Goal: Task Accomplishment & Management: Complete application form

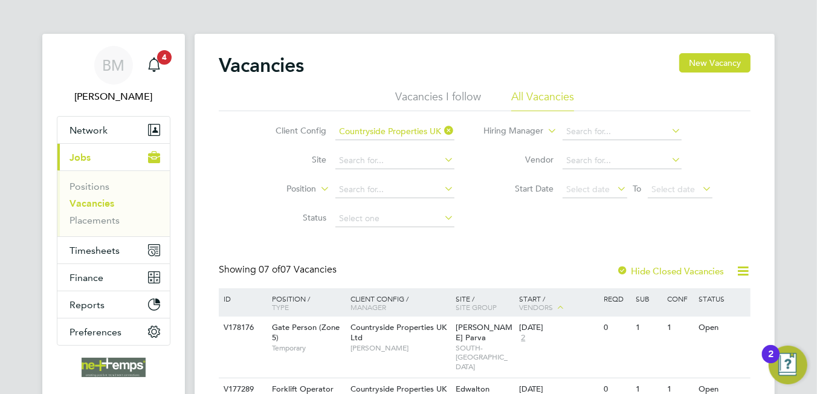
click at [442, 132] on icon at bounding box center [442, 130] width 0 height 17
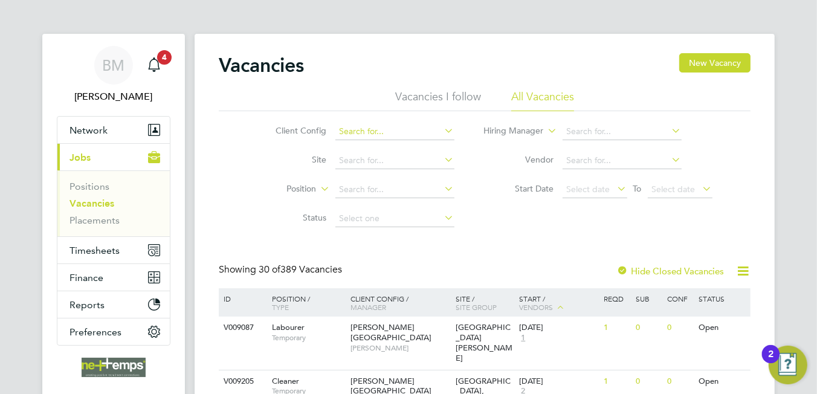
click at [396, 137] on input at bounding box center [394, 131] width 119 height 17
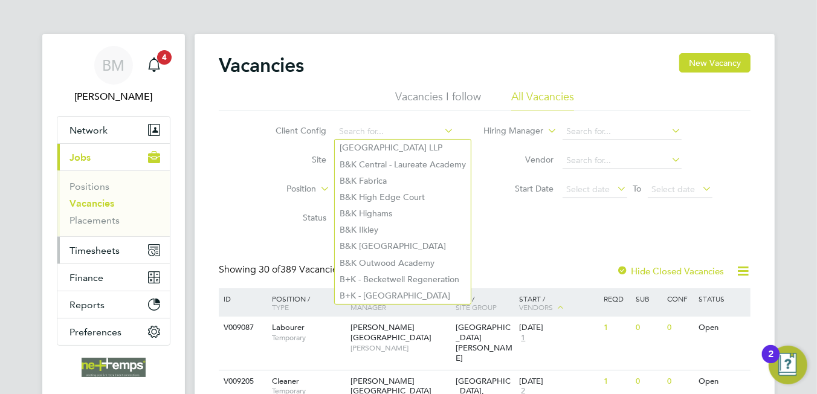
click at [97, 253] on span "Timesheets" at bounding box center [94, 250] width 50 height 11
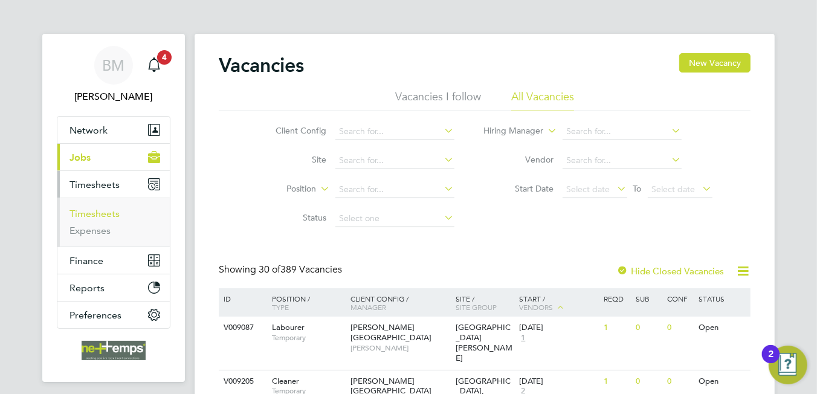
click at [97, 215] on link "Timesheets" at bounding box center [94, 213] width 50 height 11
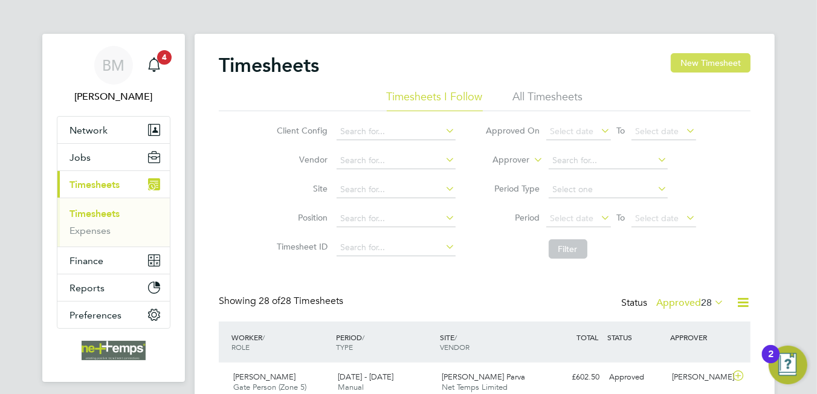
click at [696, 61] on button "New Timesheet" at bounding box center [711, 62] width 80 height 19
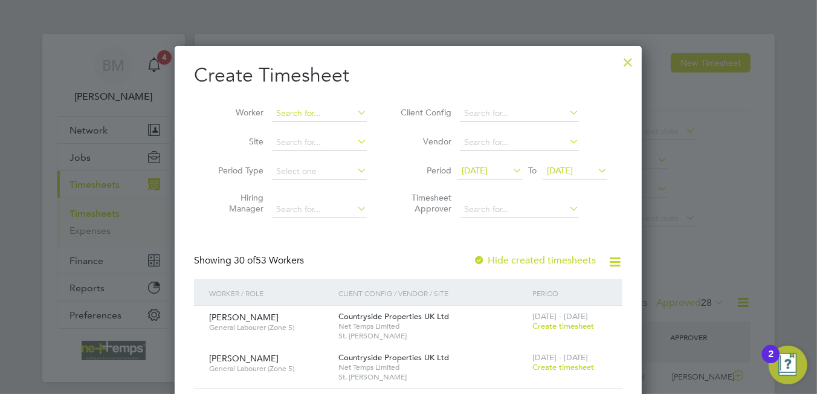
click at [330, 109] on input at bounding box center [319, 113] width 95 height 17
click at [303, 131] on b "[DATE]" at bounding box center [290, 129] width 27 height 10
type input "[DATE] Adejobi"
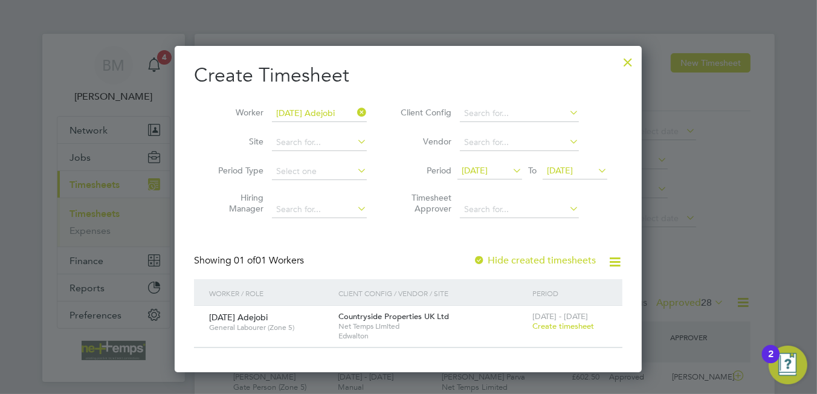
click at [579, 329] on span "Create timesheet" at bounding box center [563, 326] width 62 height 10
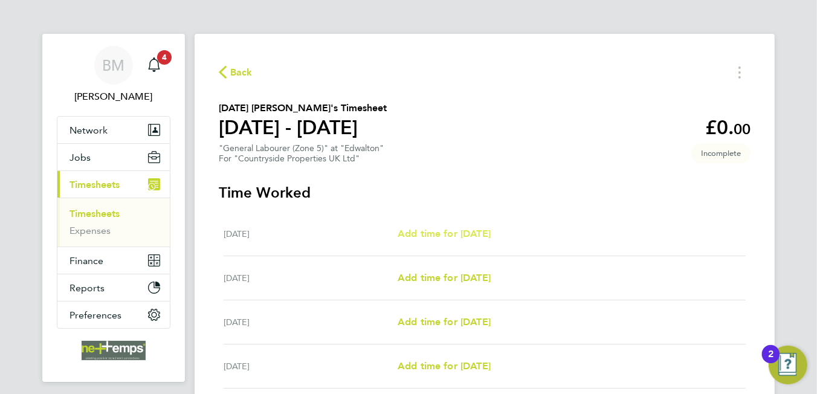
click at [465, 228] on span "Add time for [DATE]" at bounding box center [444, 233] width 93 height 11
select select "30"
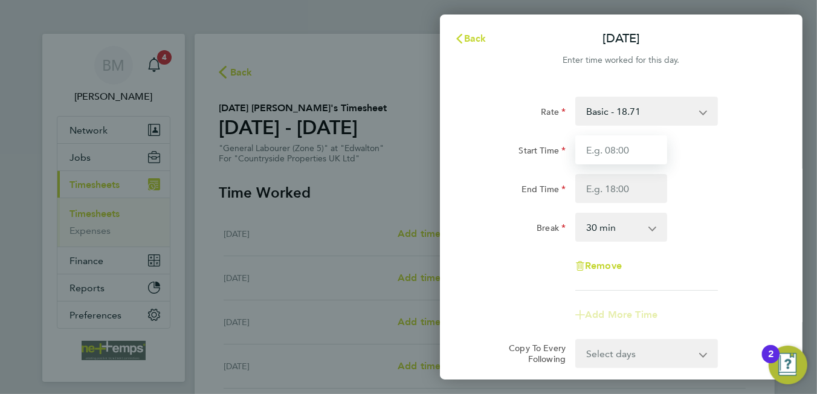
click at [618, 160] on input "Start Time" at bounding box center [621, 149] width 92 height 29
type input "07:30"
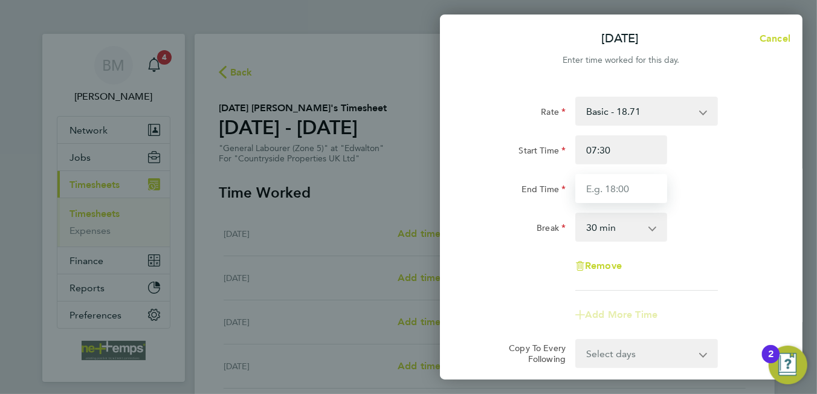
click at [602, 190] on input "End Time" at bounding box center [621, 188] width 92 height 29
type input "16:00"
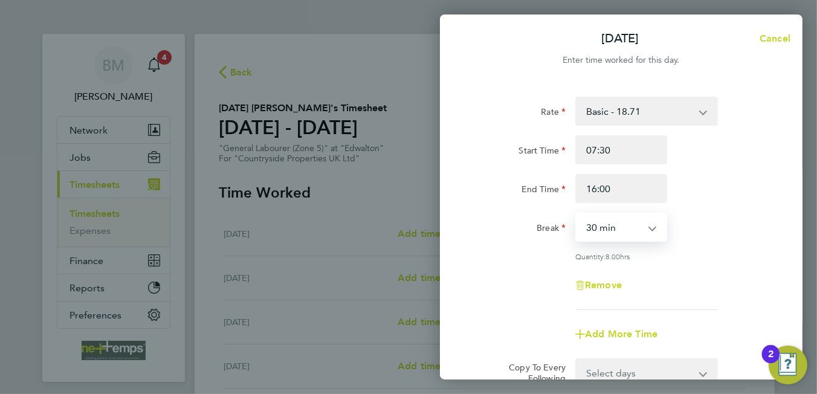
click at [617, 225] on select "0 min 15 min 30 min 45 min 60 min 75 min 90 min" at bounding box center [613, 227] width 75 height 27
select select "0"
click at [576, 214] on select "0 min 15 min 30 min 45 min 60 min 75 min 90 min" at bounding box center [613, 227] width 75 height 27
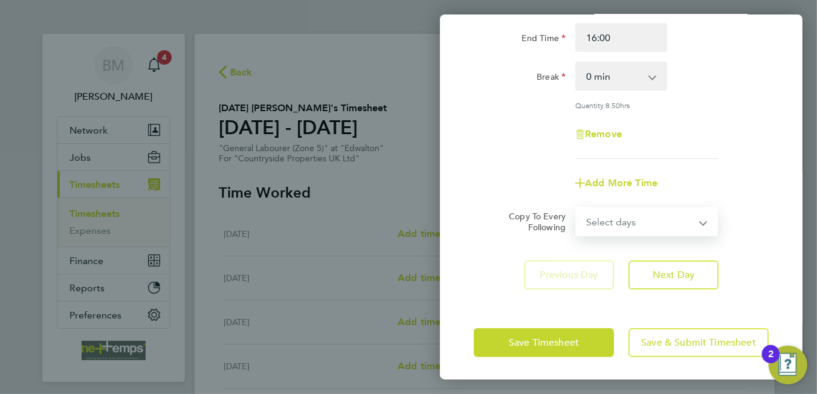
click at [639, 223] on select "Select days Day Weekday (Mon-Fri) Weekend (Sat-Sun) [DATE] [DATE] [DATE] [DATE]…" at bounding box center [639, 221] width 127 height 27
select select "WEEKDAY"
click at [576, 208] on select "Select days Day Weekday (Mon-Fri) Weekend (Sat-Sun) [DATE] [DATE] [DATE] [DATE]…" at bounding box center [639, 221] width 127 height 27
select select "[DATE]"
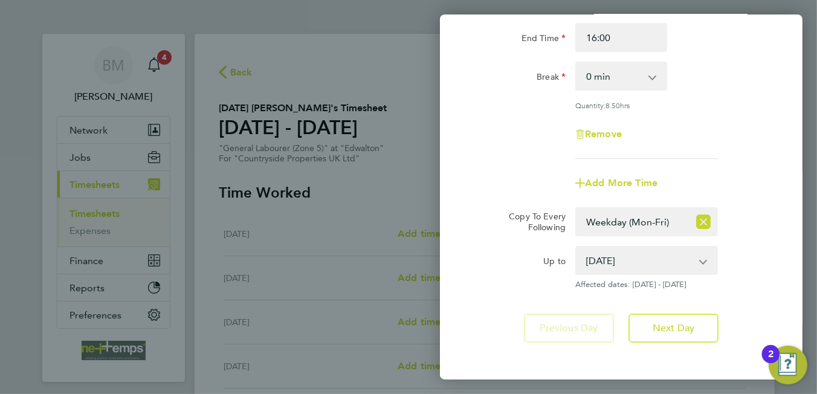
click at [506, 288] on div "Rate Basic - 18.71 Start Time 07:30 End Time 16:00 Break 0 min 15 min 30 min 45…" at bounding box center [621, 144] width 363 height 426
drag, startPoint x: 483, startPoint y: 294, endPoint x: 526, endPoint y: 292, distance: 42.9
click at [483, 294] on div "Rate Basic - 18.71 Start Time 07:30 End Time 16:00 Break 0 min 15 min 30 min 45…" at bounding box center [621, 144] width 363 height 426
click at [670, 322] on span "Next Day" at bounding box center [674, 328] width 42 height 12
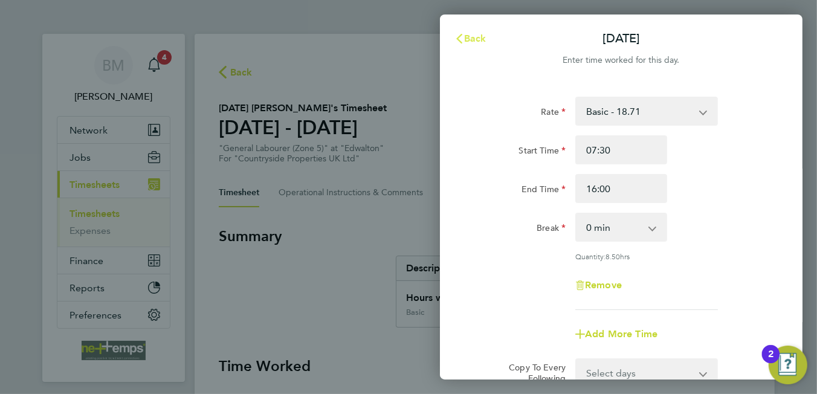
click at [478, 36] on span "Back" at bounding box center [475, 38] width 22 height 11
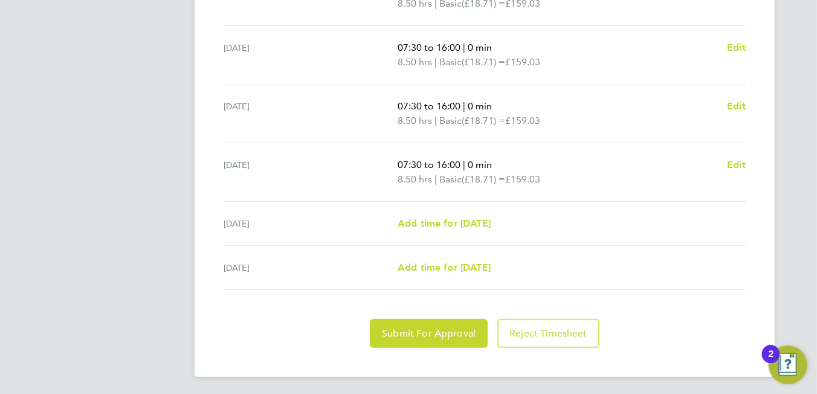
scroll to position [114, 0]
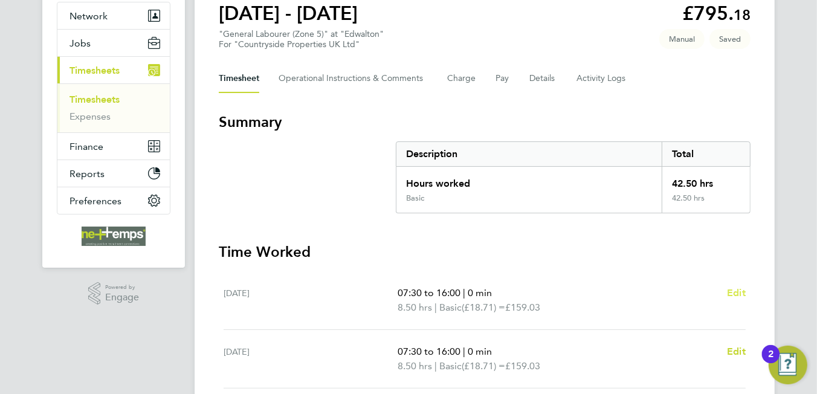
click at [737, 294] on span "Edit" at bounding box center [736, 292] width 19 height 11
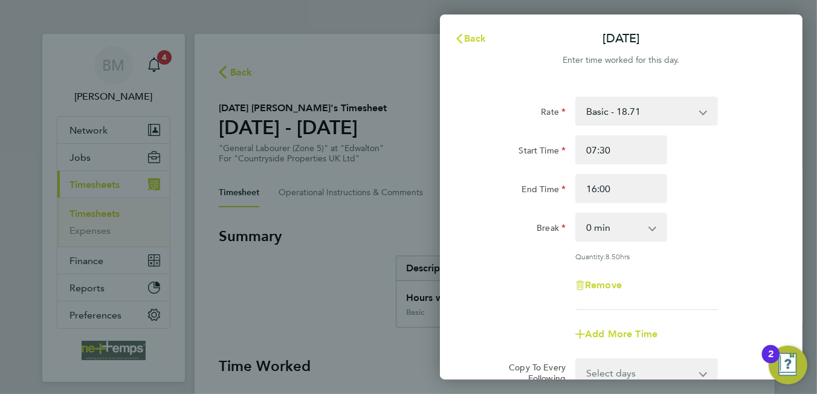
click at [613, 220] on select "0 min 15 min 30 min 45 min 60 min 75 min 90 min" at bounding box center [613, 227] width 75 height 27
select select "30"
click at [576, 214] on select "0 min 15 min 30 min 45 min 60 min 75 min 90 min" at bounding box center [613, 227] width 75 height 27
click at [610, 192] on input "16:00" at bounding box center [621, 188] width 92 height 29
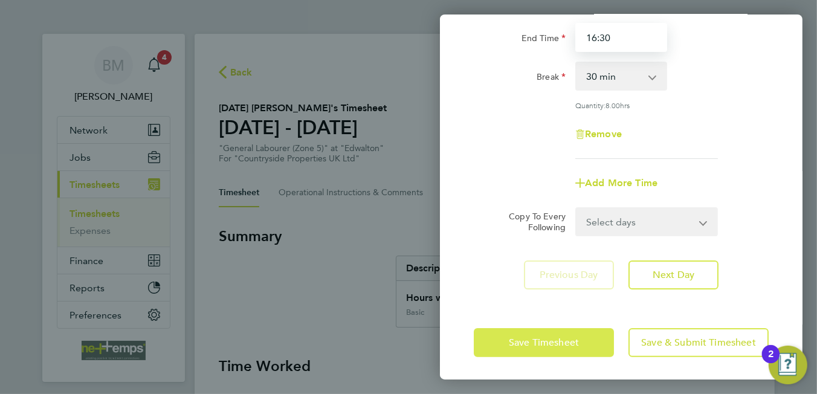
type input "16:30"
click at [521, 338] on span "Save Timesheet" at bounding box center [544, 343] width 70 height 12
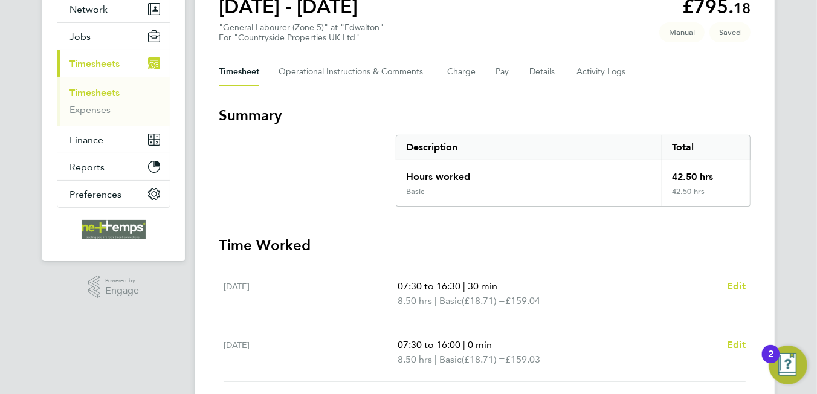
scroll to position [242, 0]
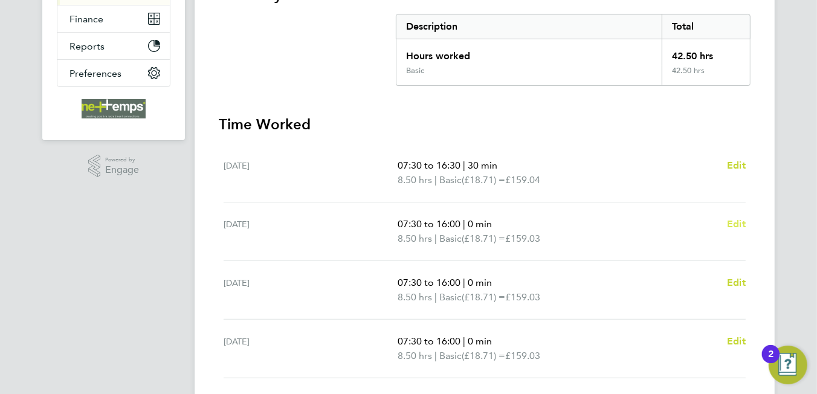
click at [741, 225] on span "Edit" at bounding box center [736, 223] width 19 height 11
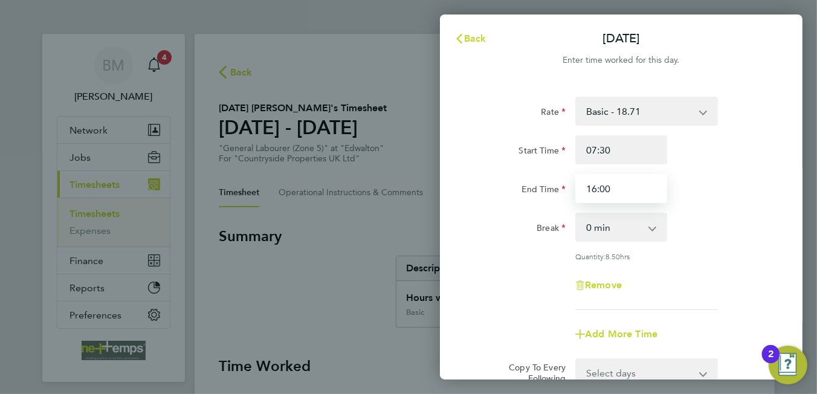
click at [606, 192] on input "16:00" at bounding box center [621, 188] width 92 height 29
type input "16:30"
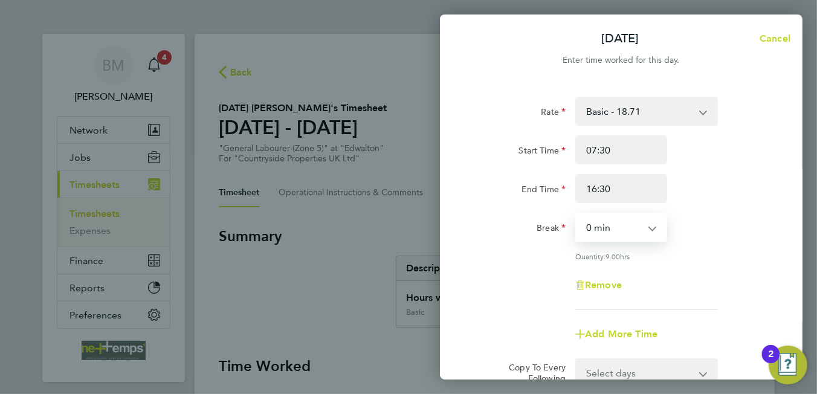
click at [598, 227] on select "0 min 15 min 30 min 45 min 60 min 75 min 90 min" at bounding box center [613, 227] width 75 height 27
select select "30"
click at [576, 214] on select "0 min 15 min 30 min 45 min 60 min 75 min 90 min" at bounding box center [613, 227] width 75 height 27
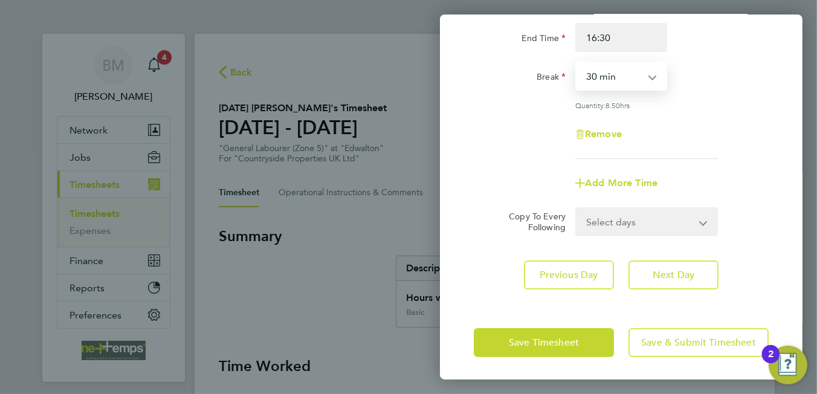
click at [637, 228] on select "Select days Day Weekday (Mon-Fri) Weekend (Sat-Sun) [DATE] [DATE] [DATE] [DATE]…" at bounding box center [639, 221] width 127 height 27
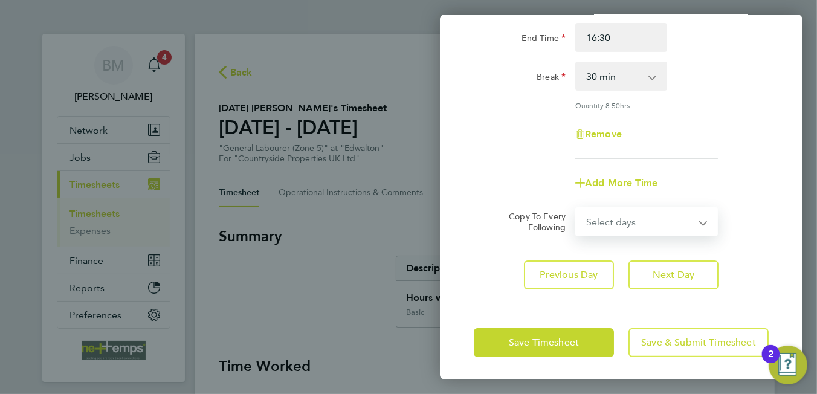
select select "WEEKDAY"
click at [576, 208] on select "Select days Day Weekday (Mon-Fri) Weekend (Sat-Sun) [DATE] [DATE] [DATE] [DATE]…" at bounding box center [639, 221] width 127 height 27
select select "[DATE]"
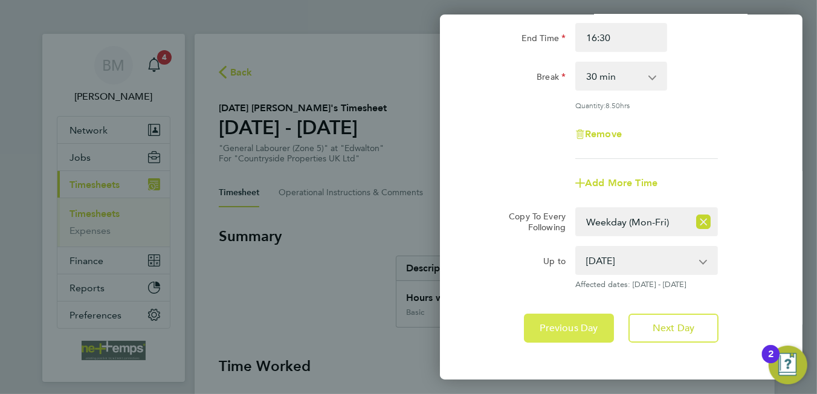
click at [582, 327] on span "Previous Day" at bounding box center [569, 328] width 58 height 12
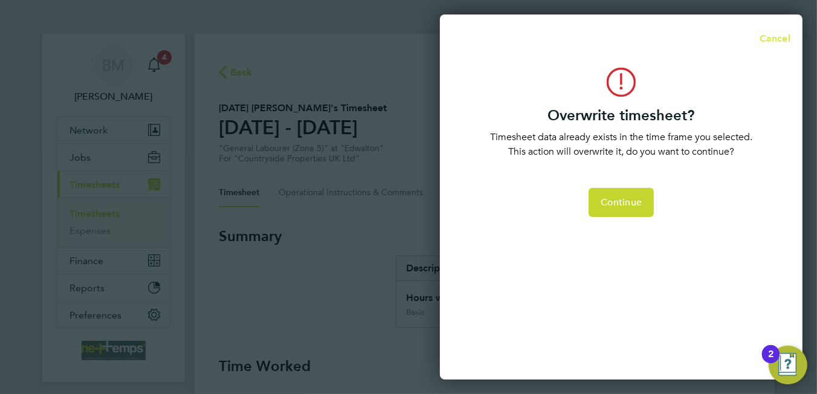
click at [775, 42] on span "Cancel" at bounding box center [773, 38] width 34 height 11
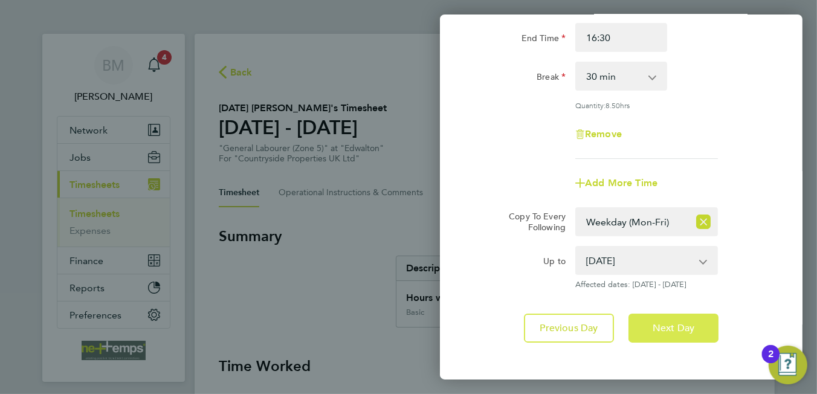
click at [667, 324] on span "Next Day" at bounding box center [674, 328] width 42 height 12
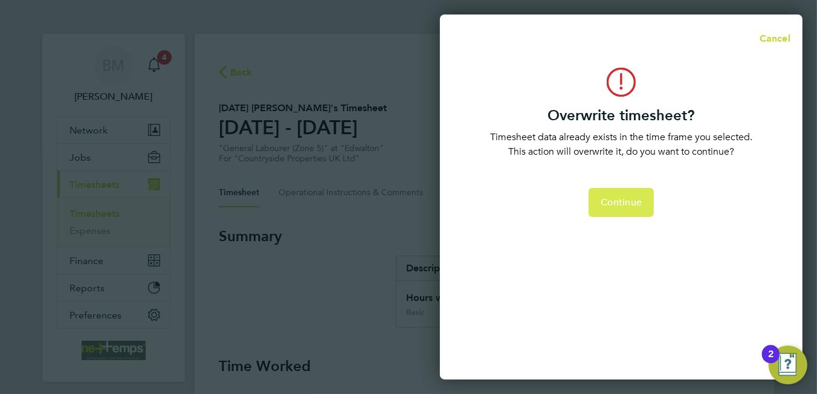
click at [637, 208] on span "Continue" at bounding box center [621, 202] width 41 height 12
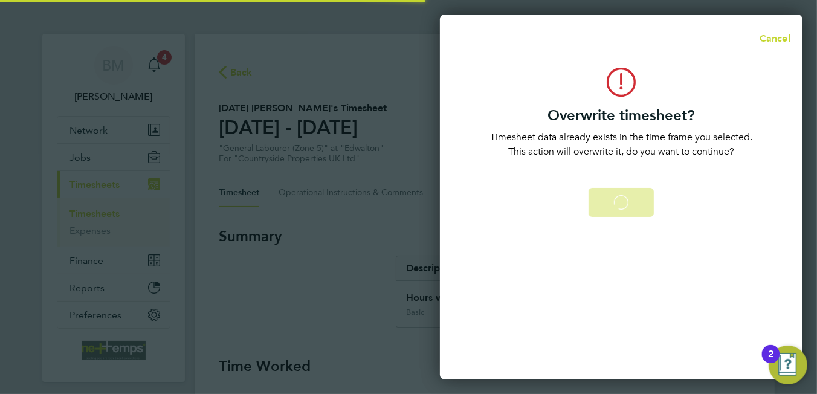
select select "0: null"
select select "30"
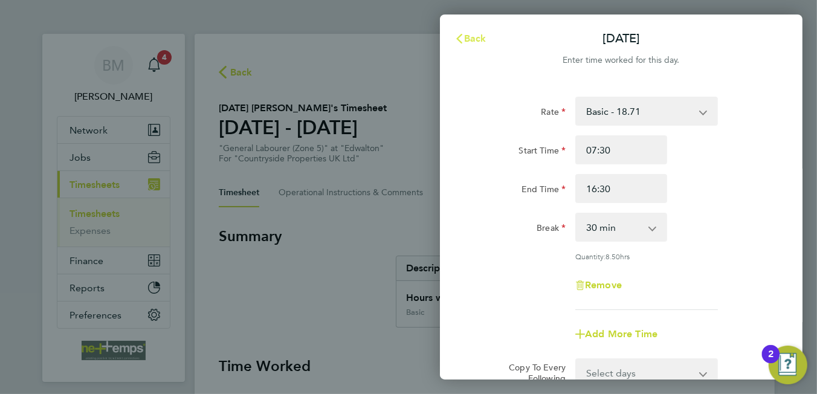
click at [476, 43] on span "Back" at bounding box center [475, 38] width 22 height 11
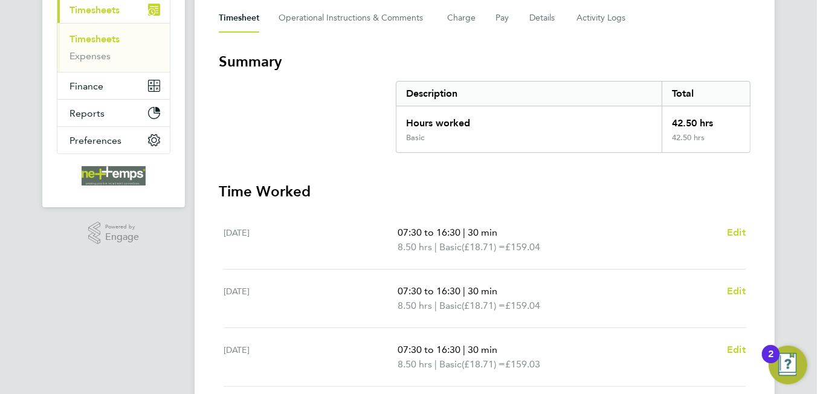
scroll to position [477, 0]
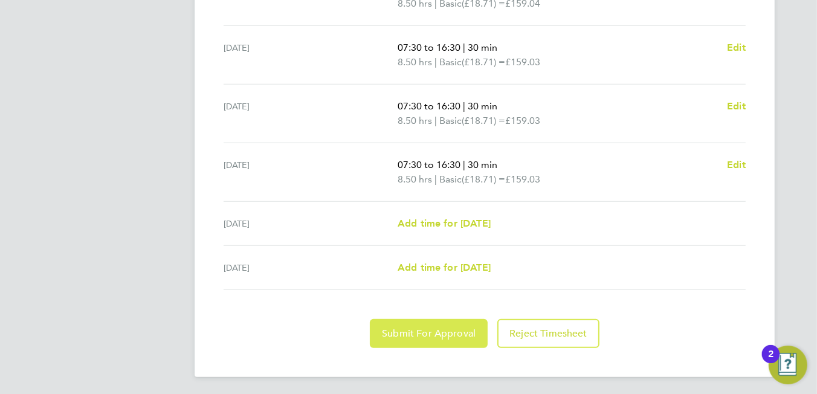
click at [442, 343] on button "Submit For Approval" at bounding box center [429, 333] width 118 height 29
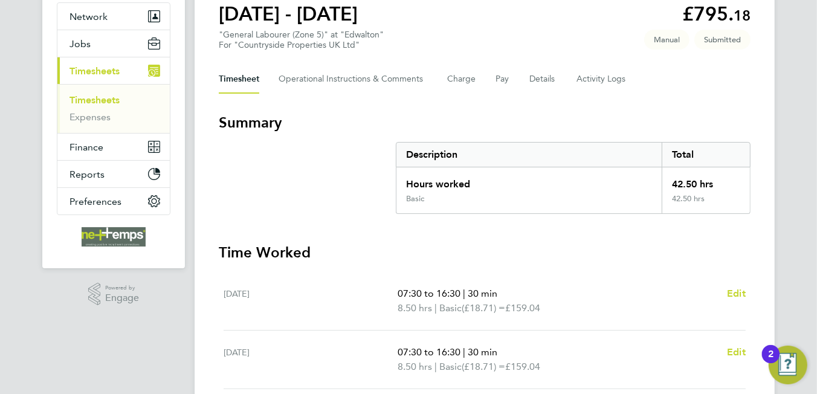
scroll to position [0, 0]
